Goal: Book appointment/travel/reservation

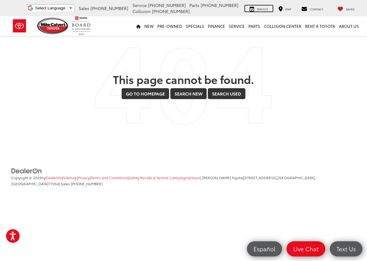
click at [258, 8] on div "Service" at bounding box center [259, 8] width 28 height 6
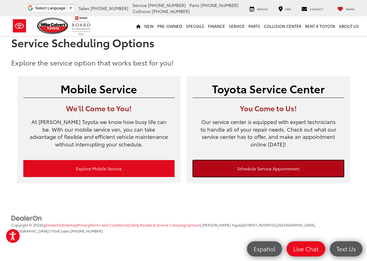
click at [256, 172] on link "Schedule Service Appointment" at bounding box center [268, 168] width 151 height 17
